Goal: Navigation & Orientation: Find specific page/section

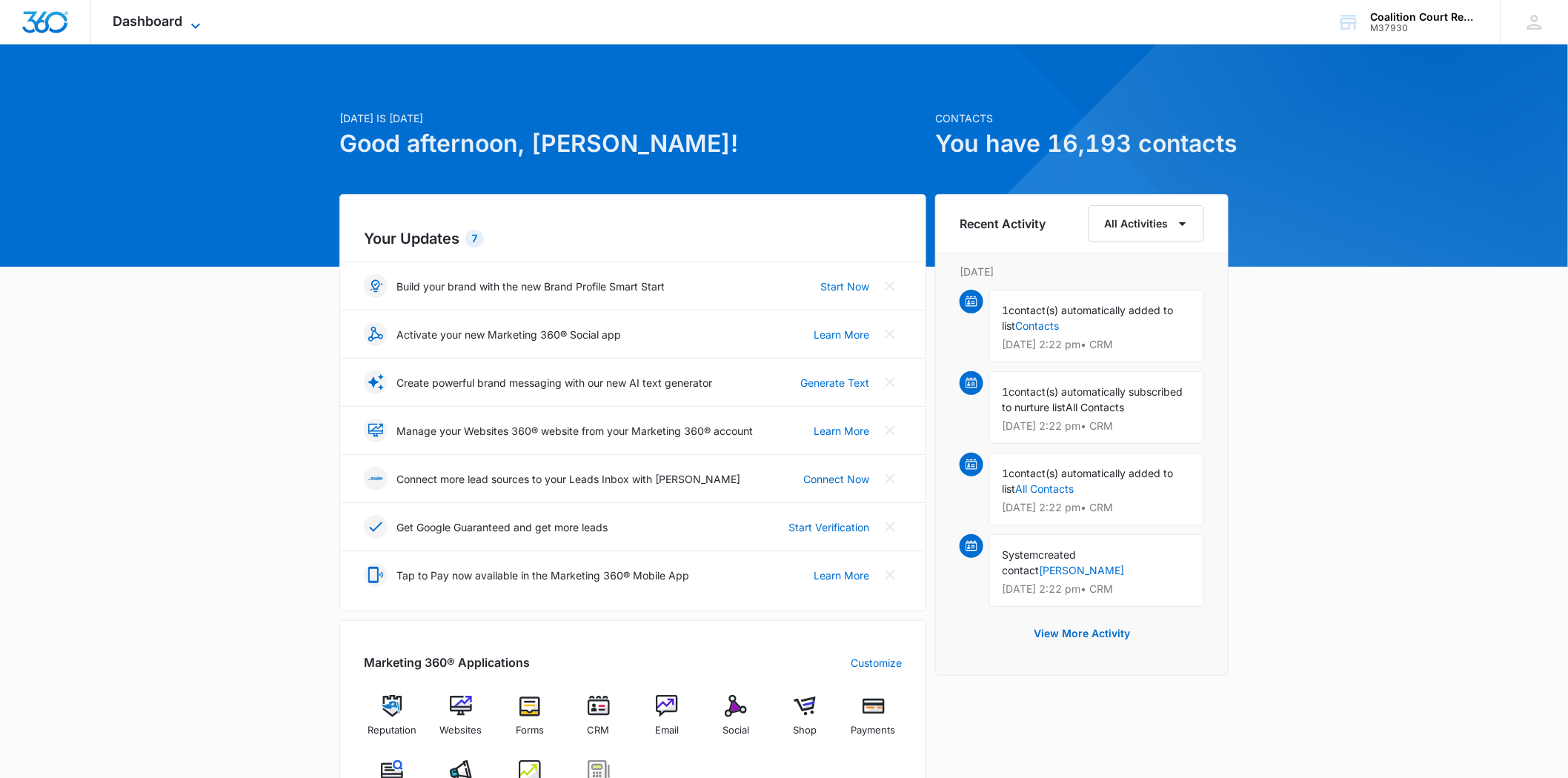
click at [179, 18] on span "Dashboard" at bounding box center [148, 21] width 70 height 16
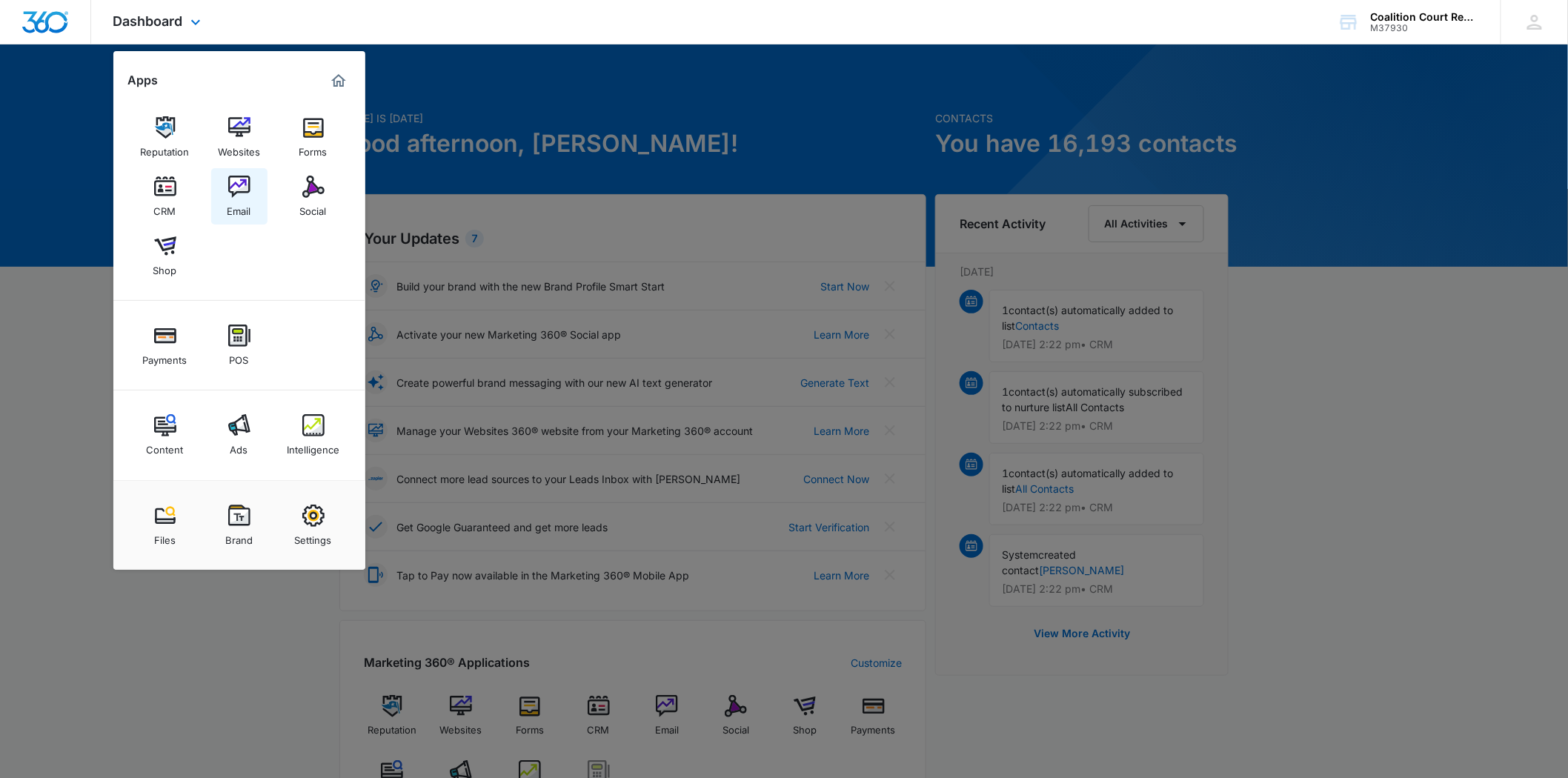
click at [234, 193] on img at bounding box center [240, 187] width 22 height 22
